Goal: Task Accomplishment & Management: Use online tool/utility

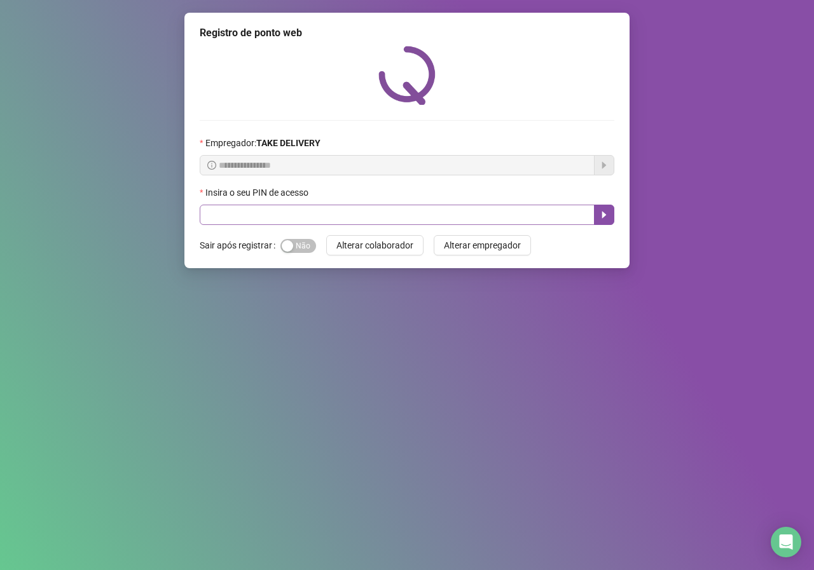
drag, startPoint x: 214, startPoint y: 202, endPoint x: 220, endPoint y: 210, distance: 10.4
click at [220, 210] on div "Insira o seu PIN de acesso" at bounding box center [407, 205] width 414 height 39
click at [223, 212] on input "text" at bounding box center [397, 215] width 395 height 20
type input "*****"
click at [606, 219] on icon "caret-right" at bounding box center [604, 215] width 10 height 10
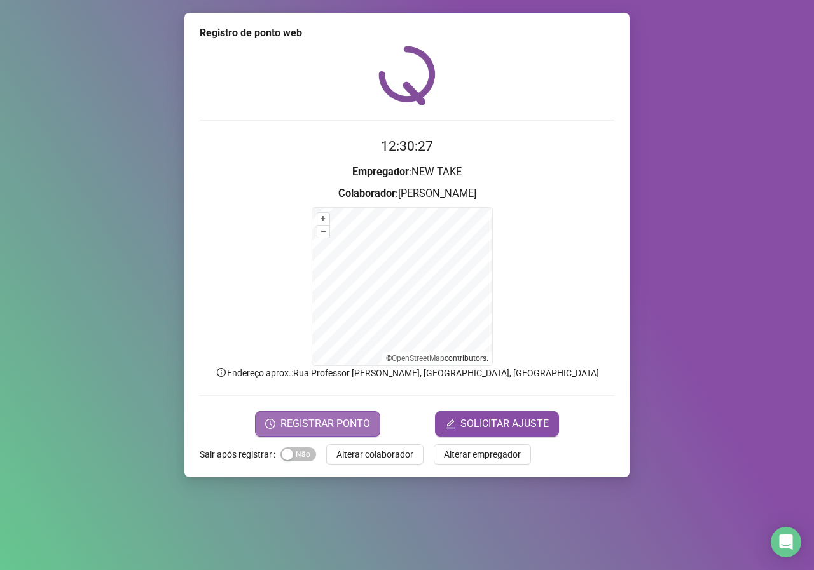
click at [336, 417] on span "REGISTRAR PONTO" at bounding box center [325, 423] width 90 height 15
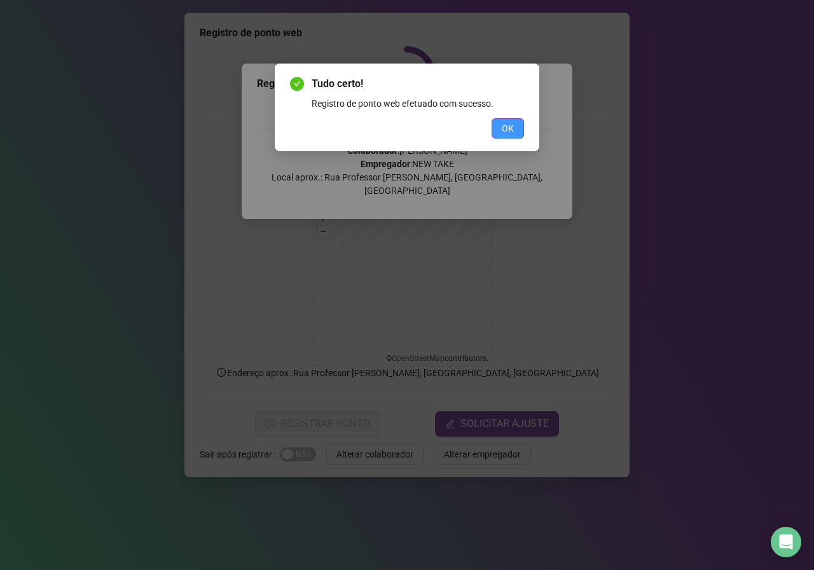
click at [511, 125] on span "OK" at bounding box center [508, 128] width 12 height 14
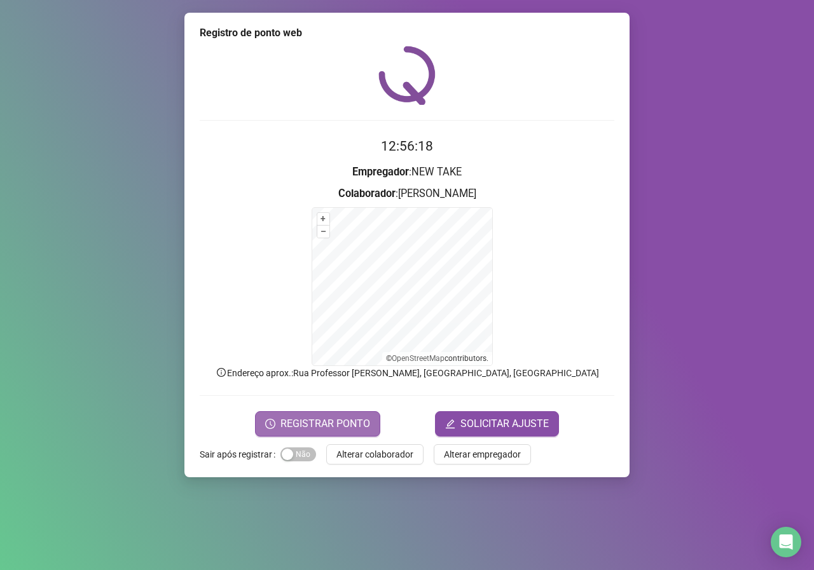
click at [322, 427] on span "REGISTRAR PONTO" at bounding box center [325, 423] width 90 height 15
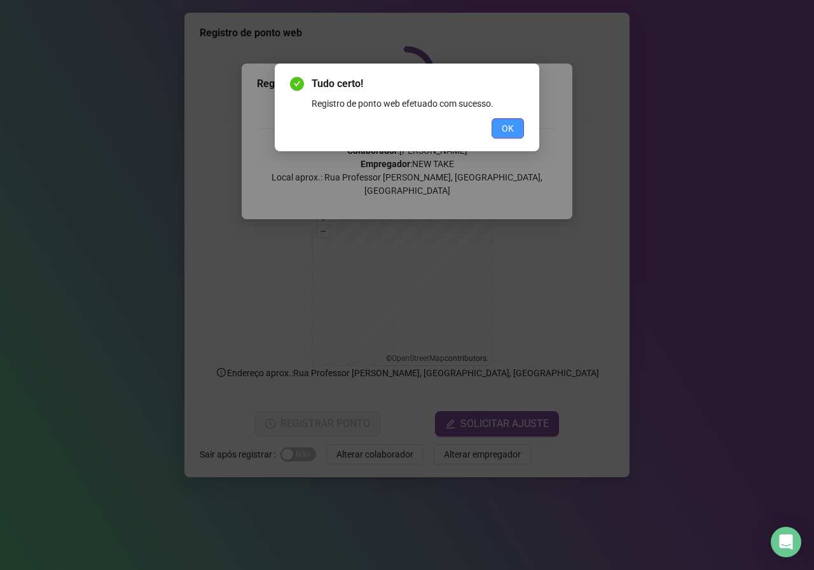
click at [507, 127] on span "OK" at bounding box center [508, 128] width 12 height 14
